Goal: Task Accomplishment & Management: Complete application form

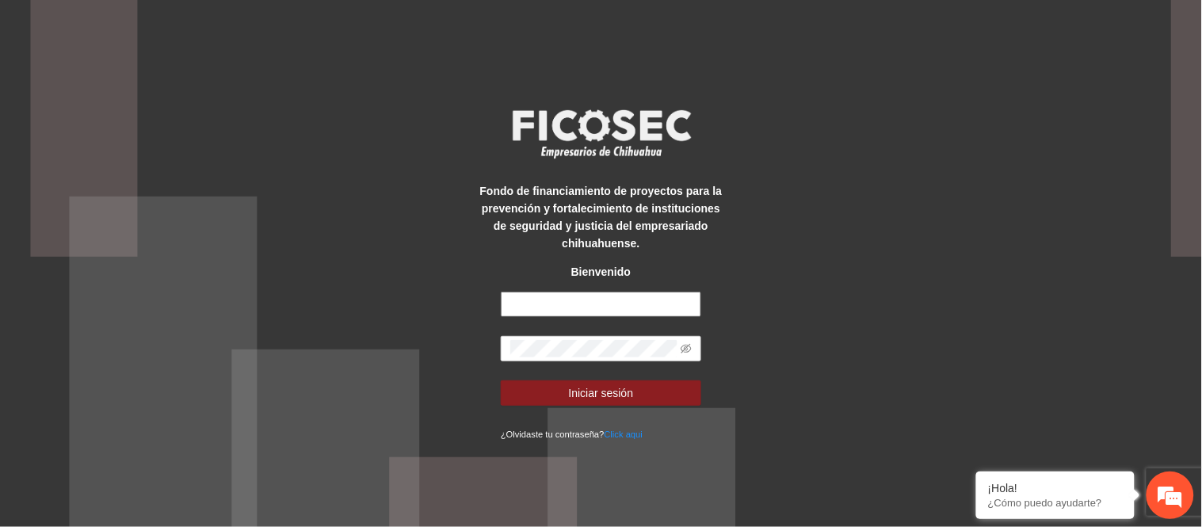
click at [541, 311] on input "text" at bounding box center [601, 304] width 201 height 25
type input "**********"
click at [573, 360] on span at bounding box center [601, 348] width 201 height 25
click at [501, 380] on button "Iniciar sesión" at bounding box center [601, 392] width 201 height 25
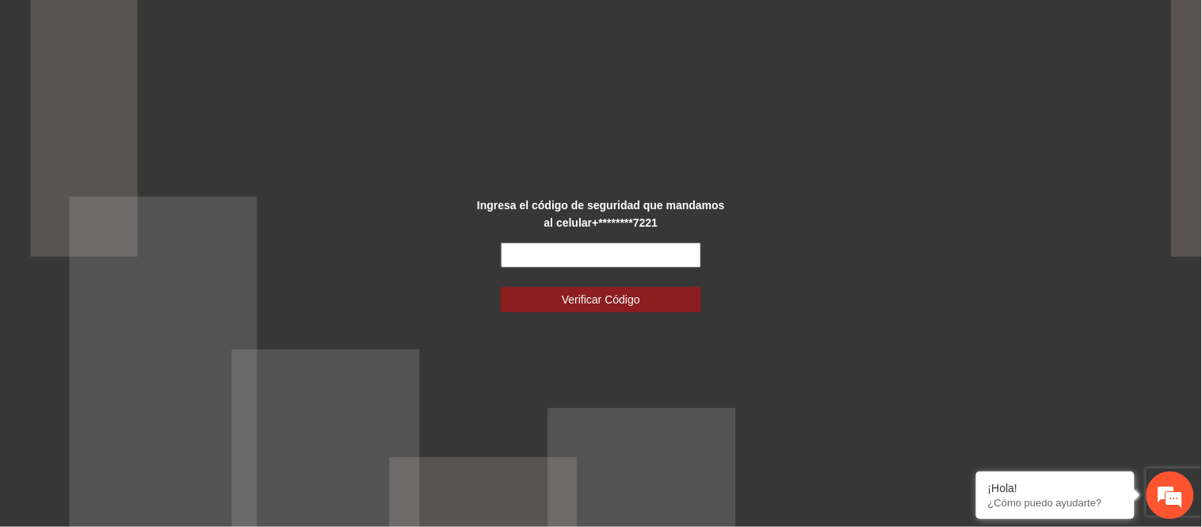
click at [581, 262] on input "text" at bounding box center [601, 255] width 201 height 25
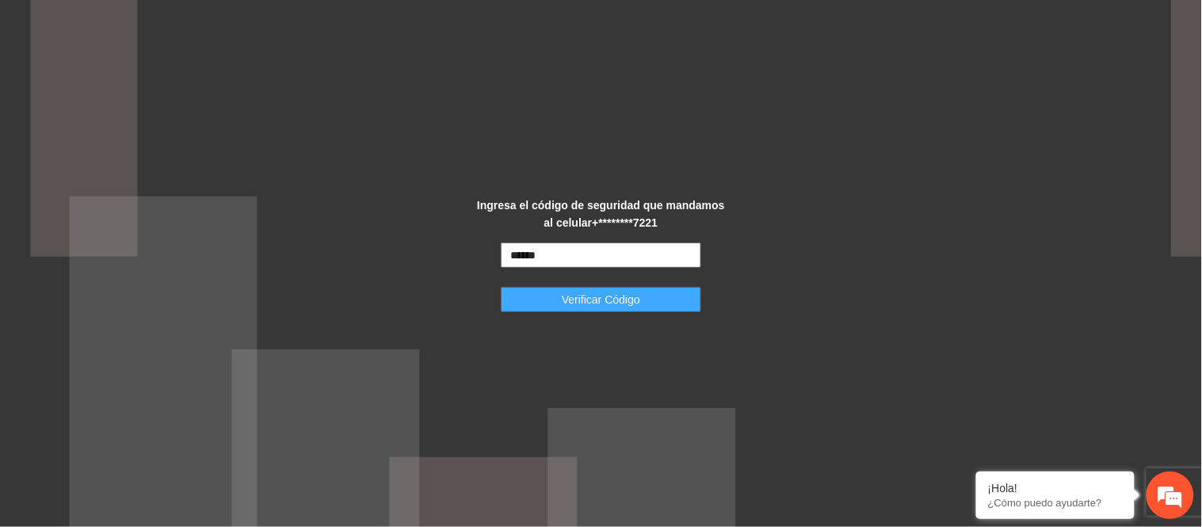
type input "******"
click at [590, 291] on span "Verificar Código" at bounding box center [601, 299] width 78 height 17
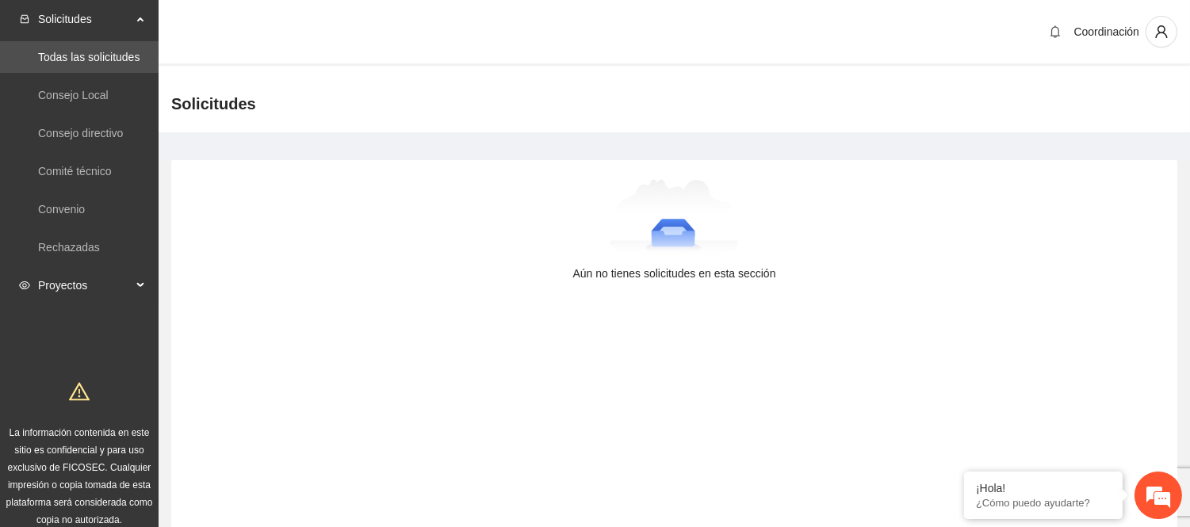
click at [104, 278] on span "Proyectos" at bounding box center [85, 285] width 94 height 32
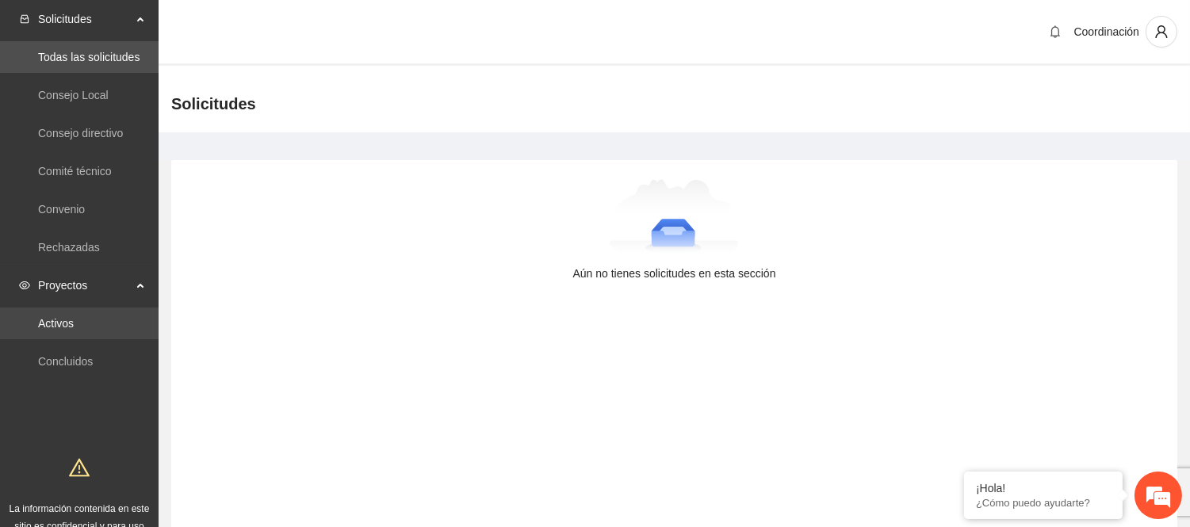
click at [74, 317] on link "Activos" at bounding box center [56, 323] width 36 height 13
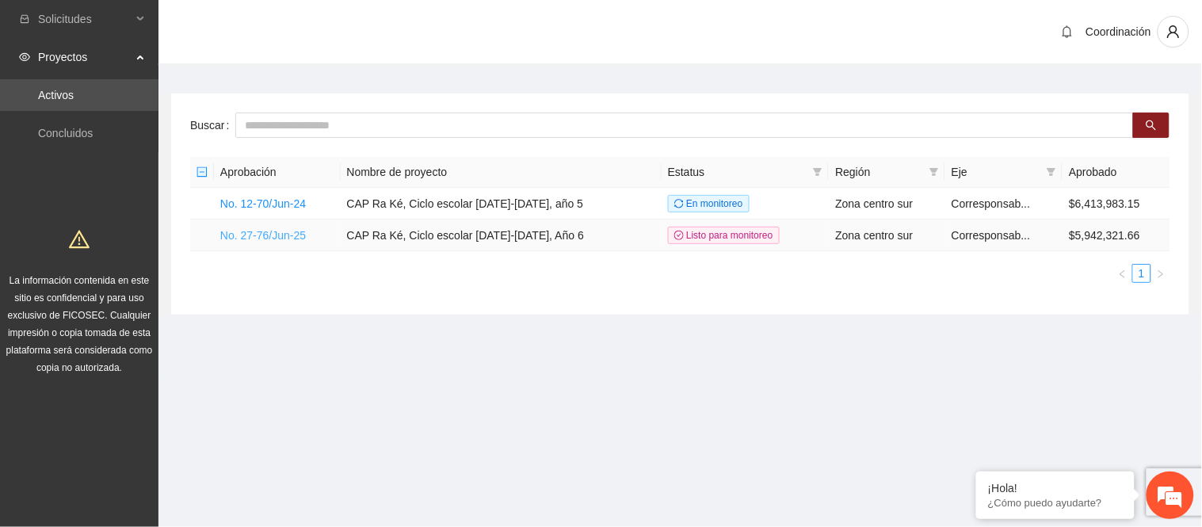
click at [273, 239] on link "No. 27-76/Jun-25" at bounding box center [263, 235] width 86 height 13
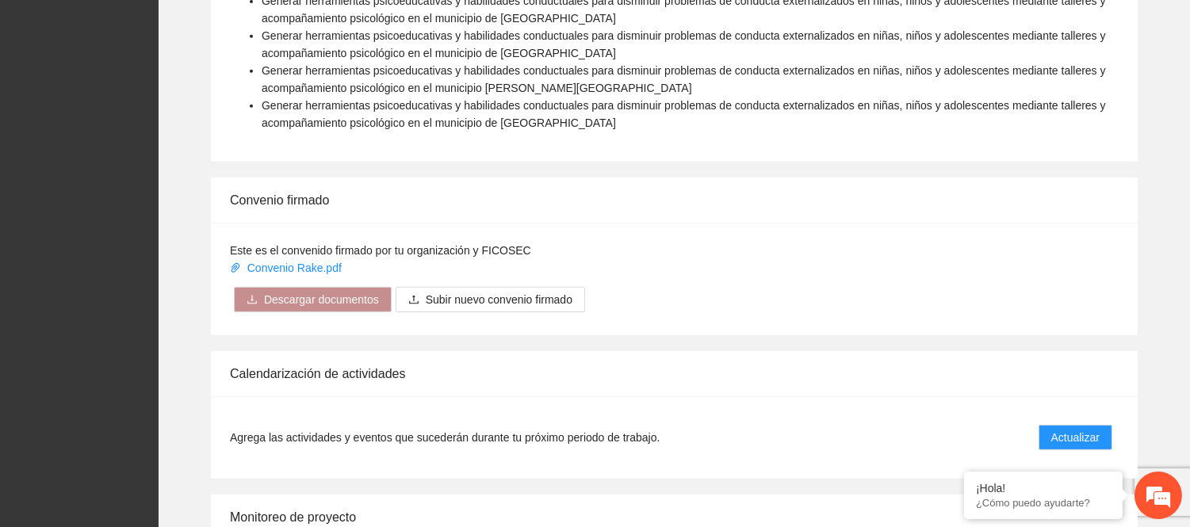
scroll to position [1673, 0]
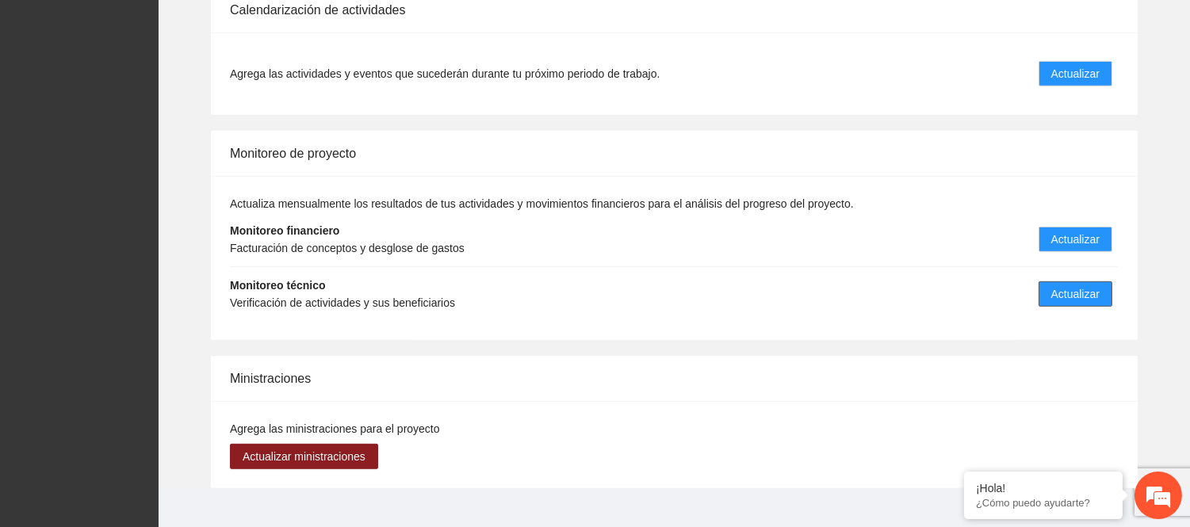
click at [1079, 285] on span "Actualizar" at bounding box center [1075, 293] width 48 height 17
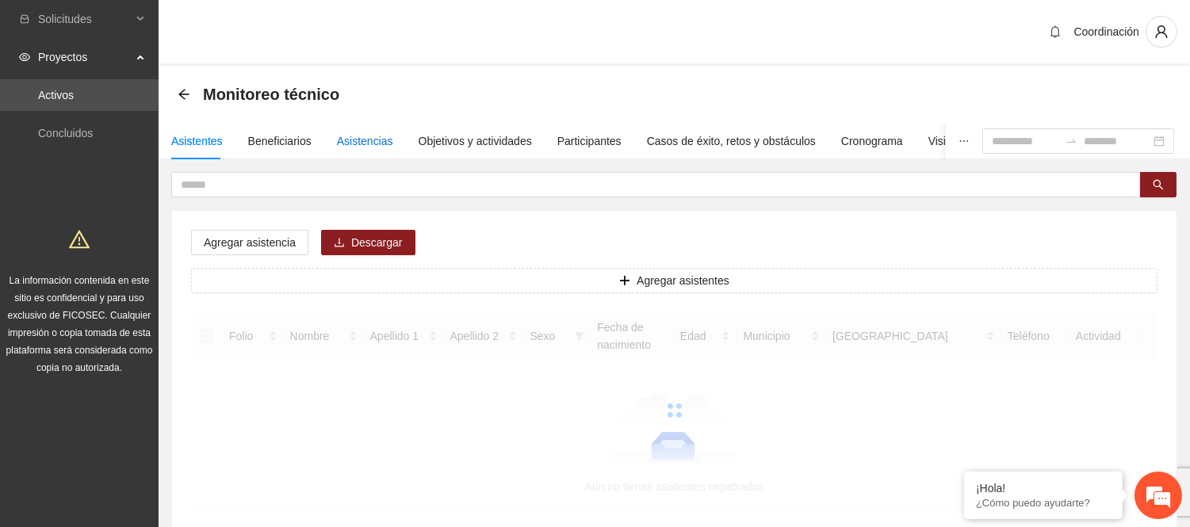
click at [353, 139] on div "Asistencias" at bounding box center [365, 140] width 56 height 17
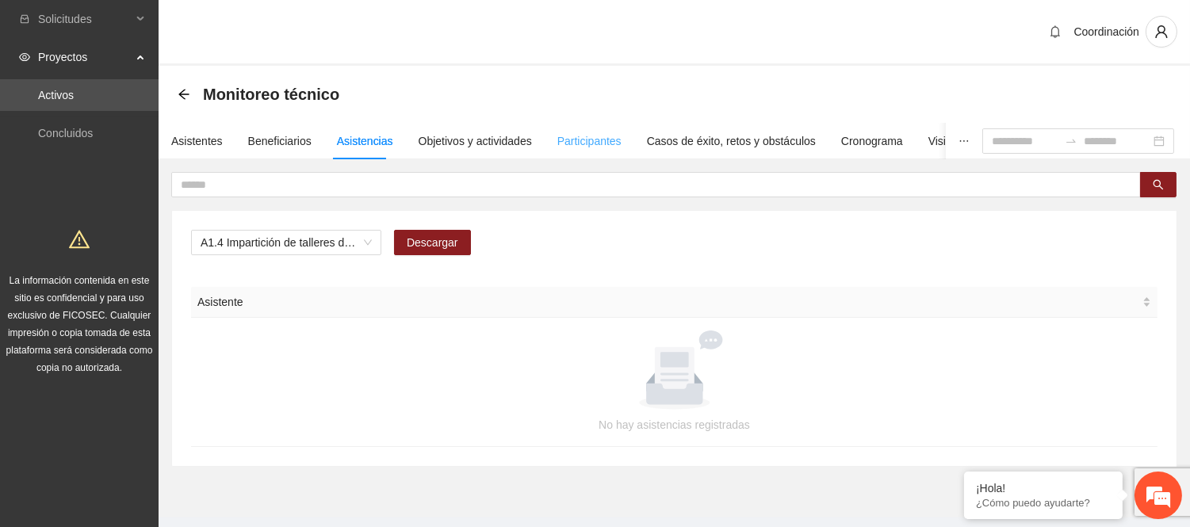
click at [476, 157] on div "Objetivos y actividades" at bounding box center [474, 141] width 113 height 36
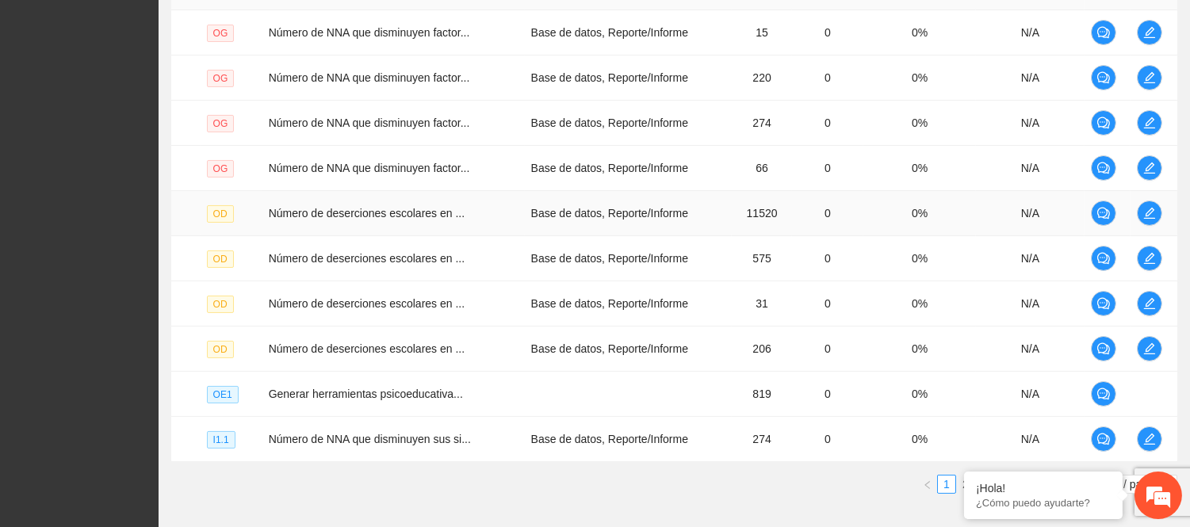
scroll to position [440, 0]
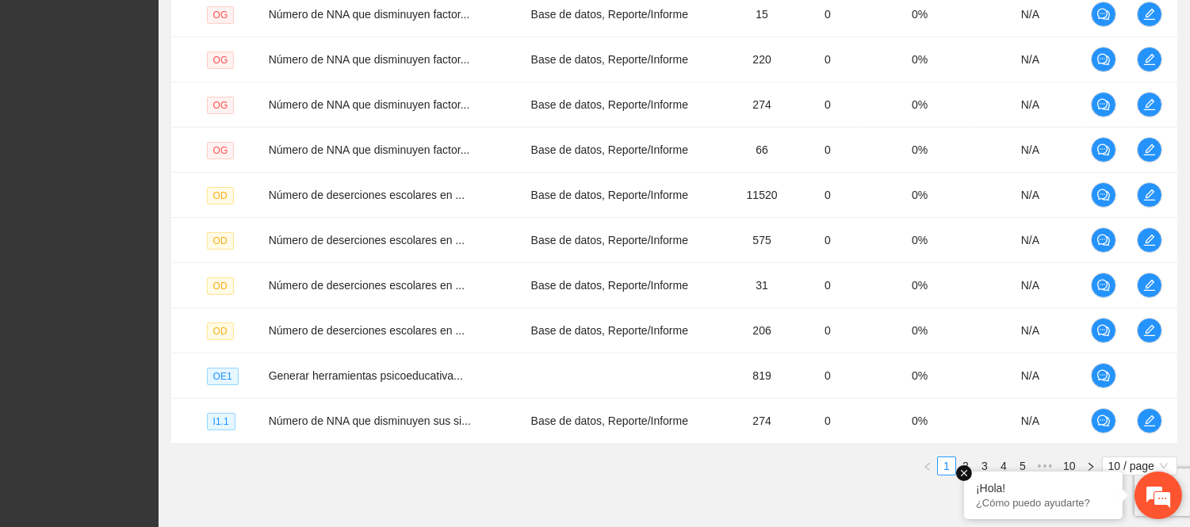
click at [964, 474] on em at bounding box center [964, 473] width 16 height 16
click at [964, 464] on link "2" at bounding box center [965, 465] width 17 height 17
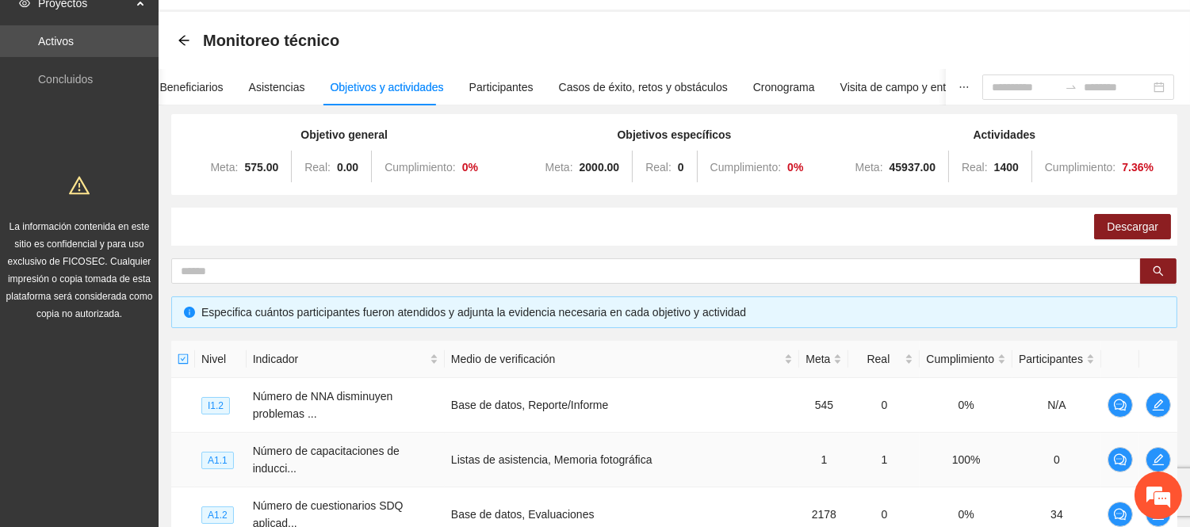
scroll to position [0, 0]
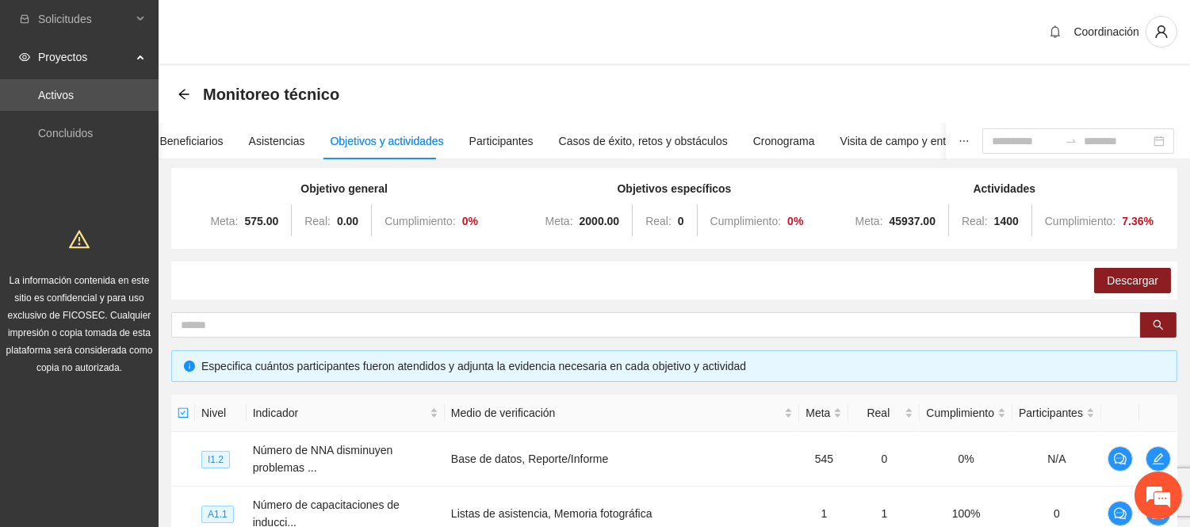
click at [185, 85] on div "Monitoreo técnico" at bounding box center [263, 94] width 171 height 25
click at [185, 90] on icon "arrow-left" at bounding box center [184, 94] width 13 height 13
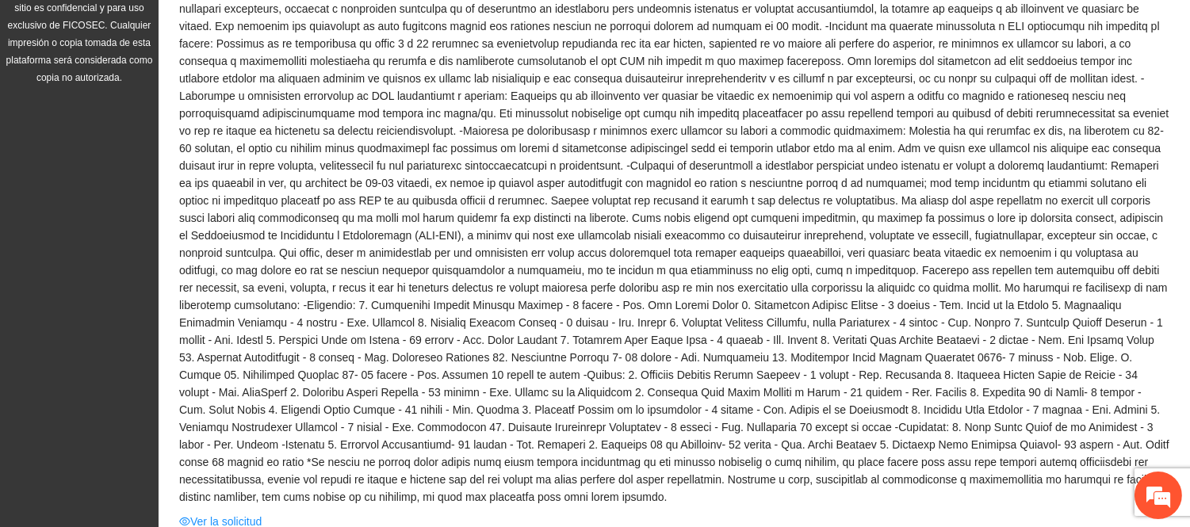
scroll to position [704, 0]
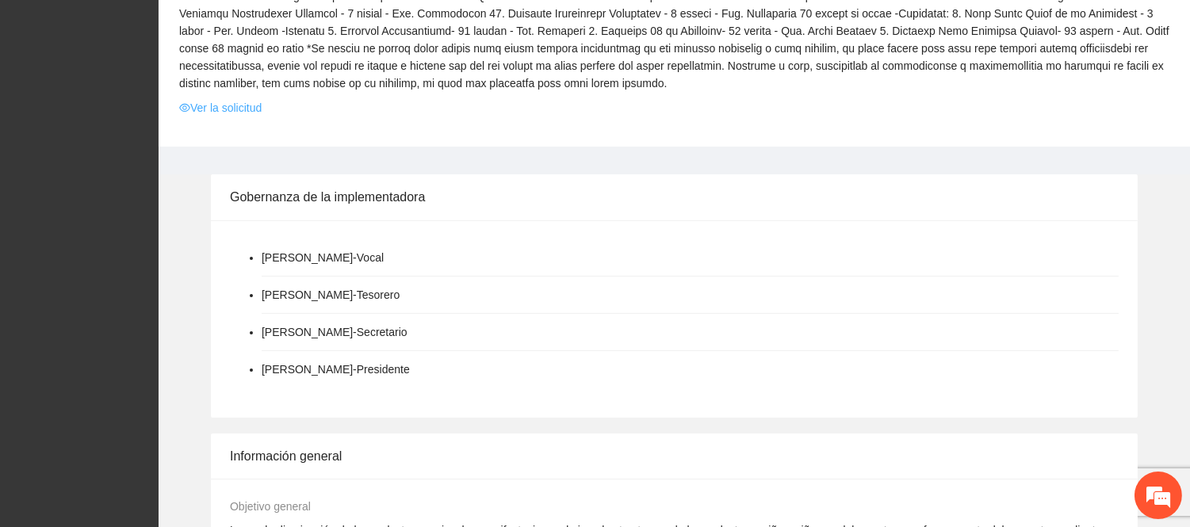
click at [252, 99] on link "Ver la solicitud" at bounding box center [220, 107] width 82 height 17
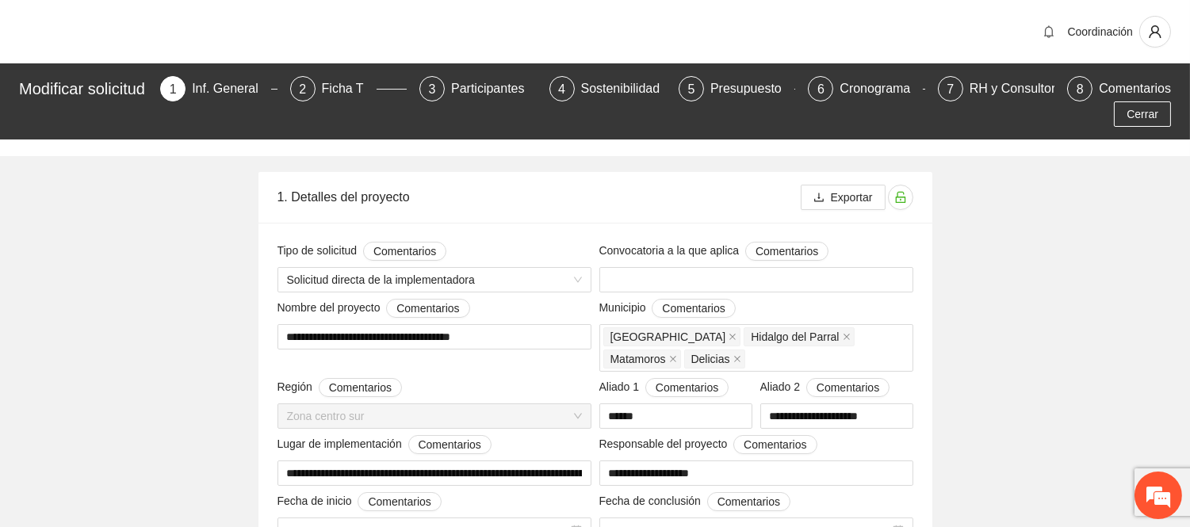
click at [495, 66] on div "Modificar solicitud 1 Inf. General 2 Ficha T 3 Participantes 4 Sostenibilidad 5…" at bounding box center [595, 101] width 1190 height 76
click at [492, 82] on div "Participantes" at bounding box center [494, 88] width 86 height 25
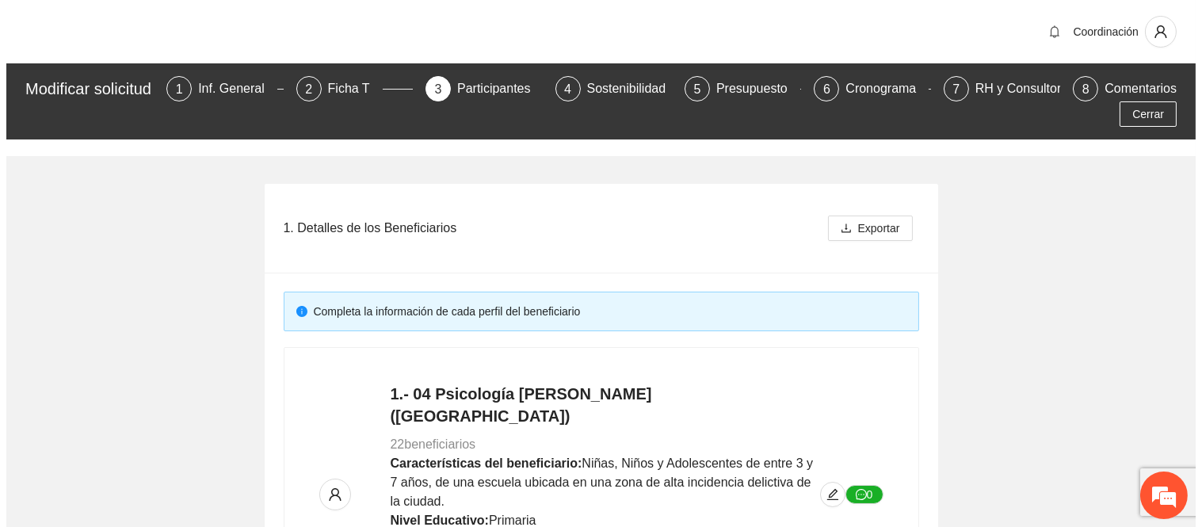
scroll to position [3375, 0]
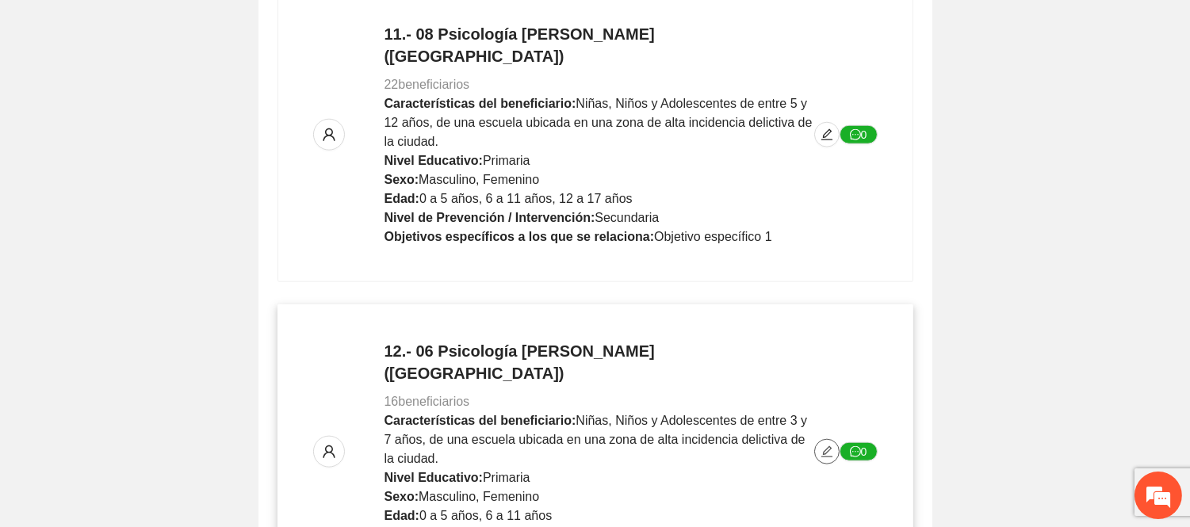
click at [831, 445] on icon "edit" at bounding box center [826, 451] width 13 height 13
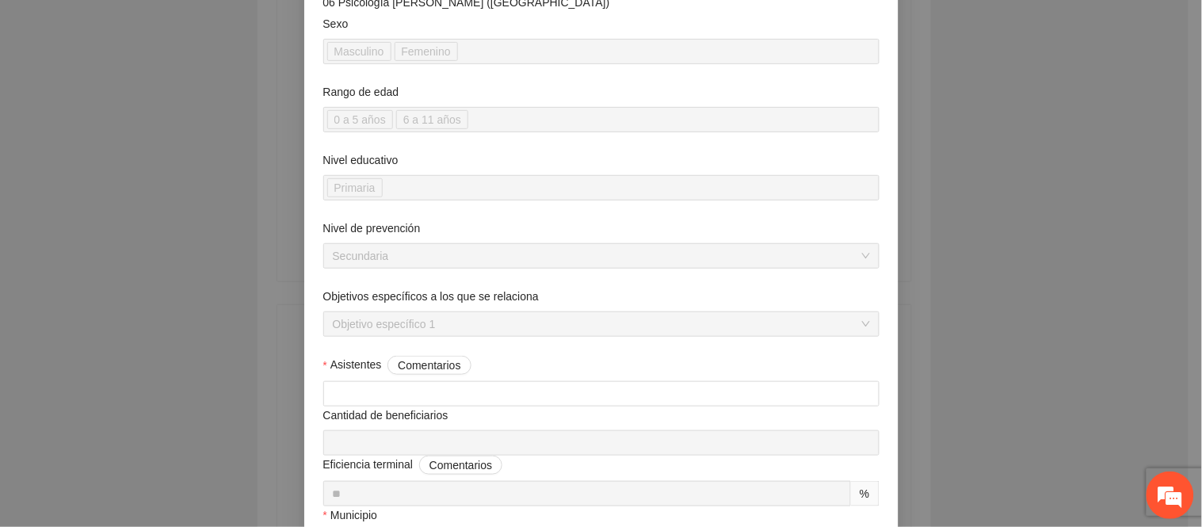
scroll to position [0, 0]
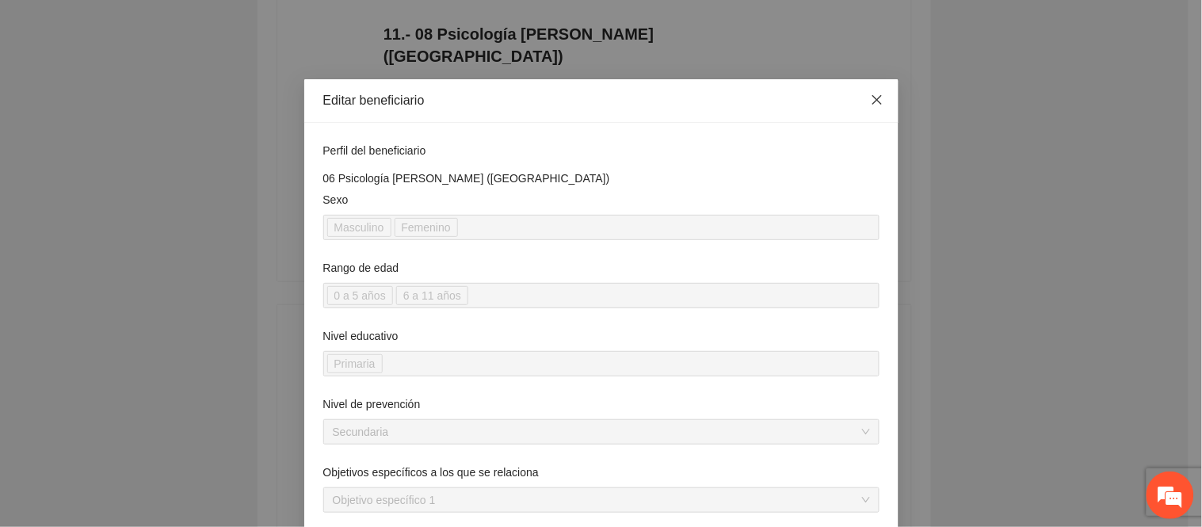
click at [874, 96] on icon "close" at bounding box center [877, 100] width 13 height 13
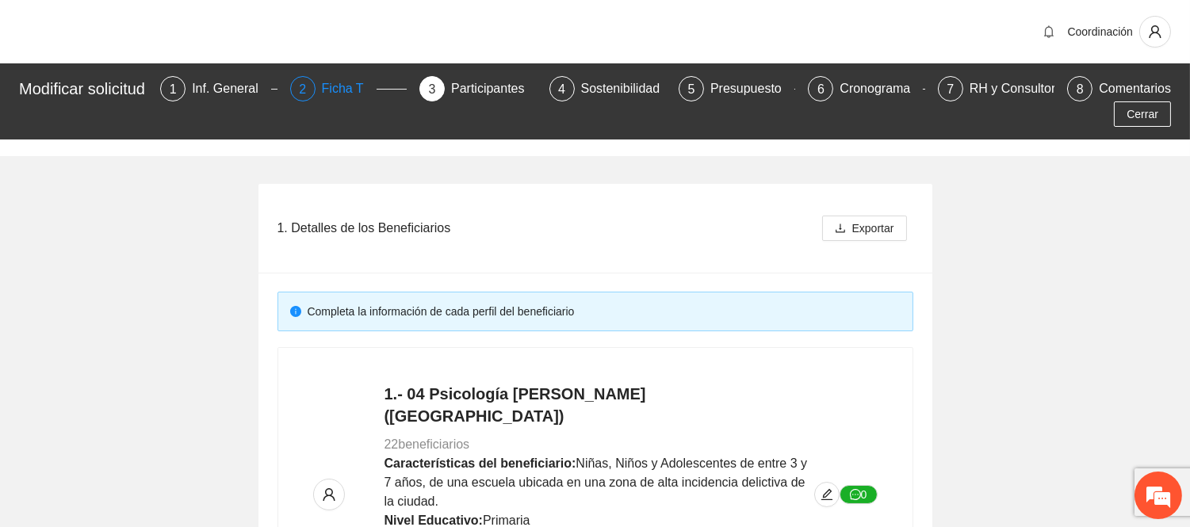
click at [346, 90] on div "Ficha T" at bounding box center [349, 88] width 55 height 25
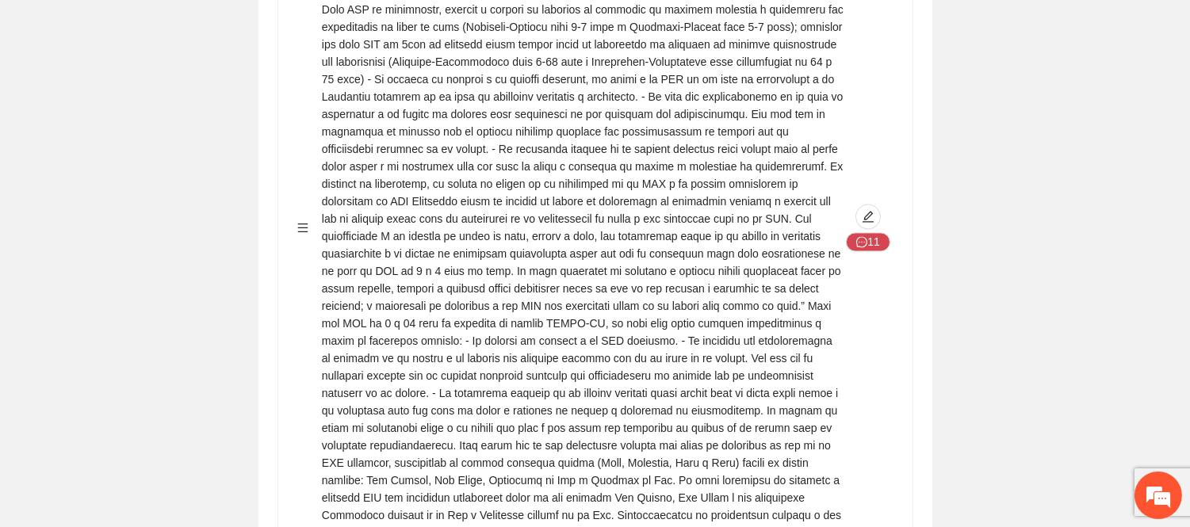
scroll to position [6182, 0]
